Goal: Check status: Check status

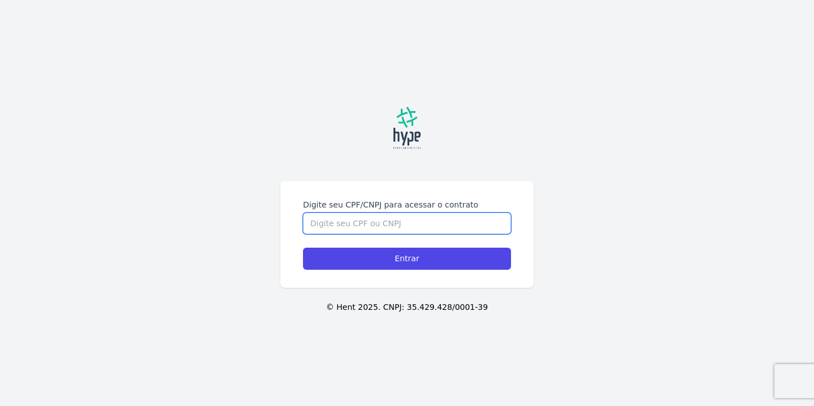
click at [385, 229] on input "Digite seu CPF/CNPJ para acessar o contrato" at bounding box center [407, 222] width 208 height 21
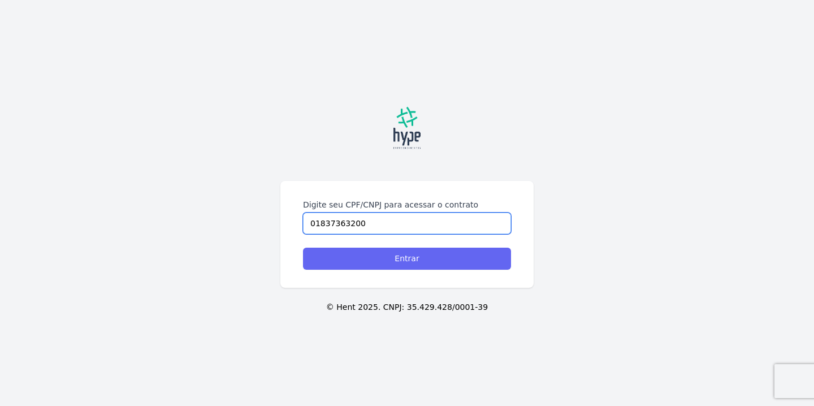
type input "01837363200"
click at [398, 249] on input "Entrar" at bounding box center [407, 258] width 208 height 22
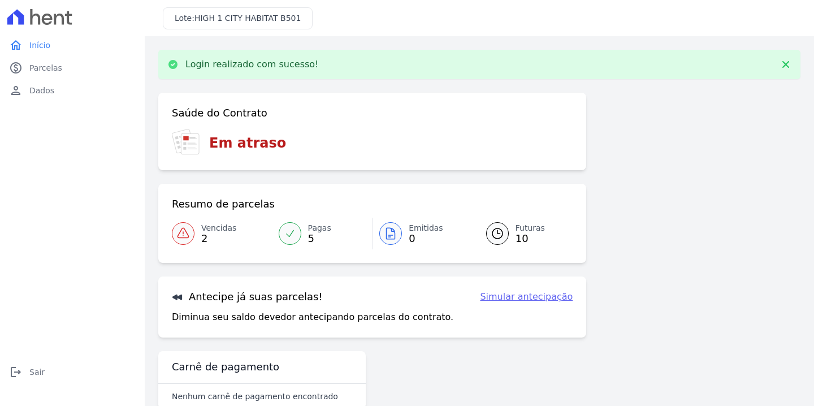
click at [213, 228] on span "Vencidas" at bounding box center [218, 228] width 35 height 12
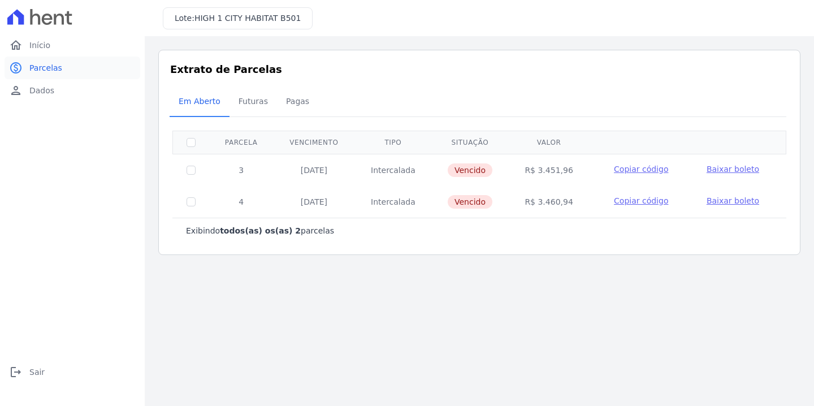
click at [38, 63] on span "Parcelas" at bounding box center [45, 67] width 33 height 11
click at [37, 45] on span "Início" at bounding box center [39, 45] width 21 height 11
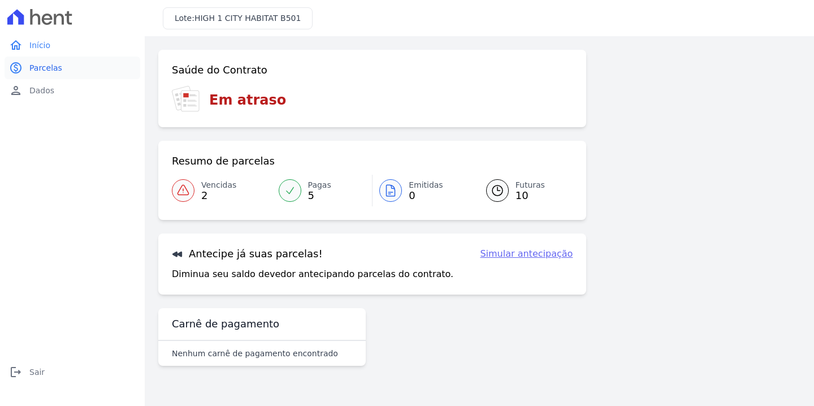
click at [71, 63] on link "paid Parcelas" at bounding box center [73, 67] width 136 height 23
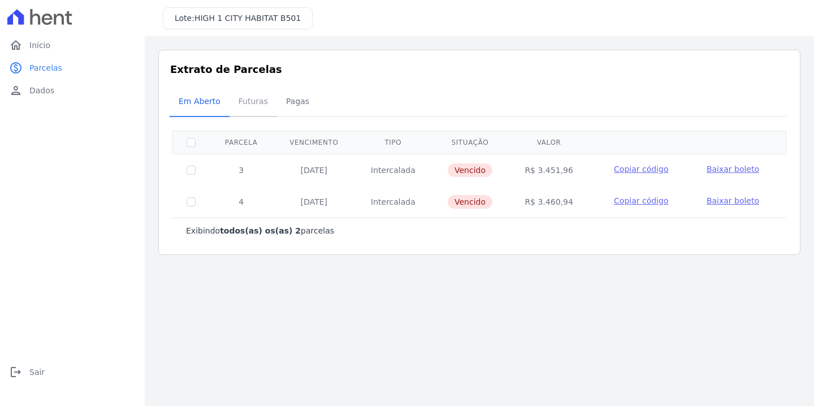
click at [256, 106] on span "Futuras" at bounding box center [253, 101] width 43 height 23
